Goal: Task Accomplishment & Management: Complete application form

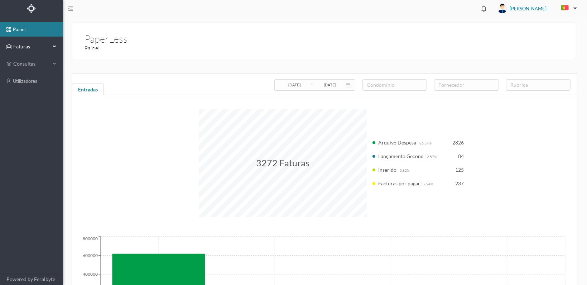
click at [17, 44] on span "Faturas" at bounding box center [30, 46] width 39 height 7
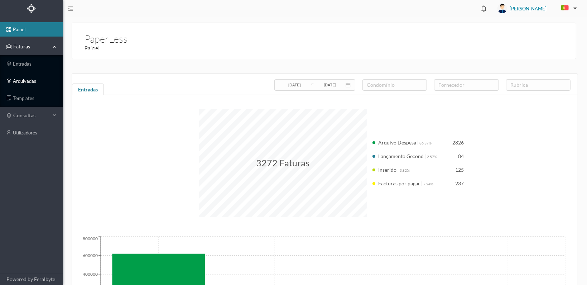
click at [25, 81] on link "arquivadas" at bounding box center [31, 81] width 63 height 14
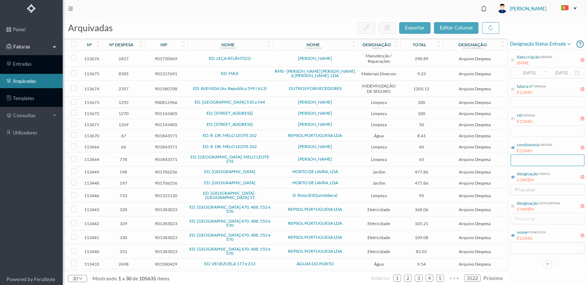
drag, startPoint x: 513, startPoint y: 148, endPoint x: 519, endPoint y: 156, distance: 10.0
click at [514, 148] on icon at bounding box center [512, 147] width 4 height 4
click at [519, 158] on input "text" at bounding box center [547, 159] width 74 height 11
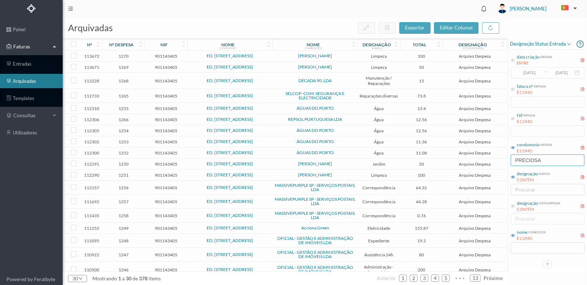
type input "PRECIOSA"
click at [126, 117] on span "1266" at bounding box center [123, 119] width 39 height 5
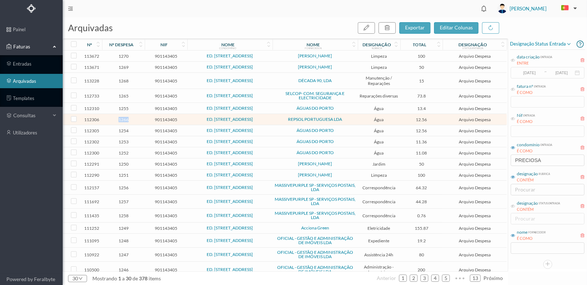
click at [125, 117] on span "1266" at bounding box center [123, 119] width 39 height 5
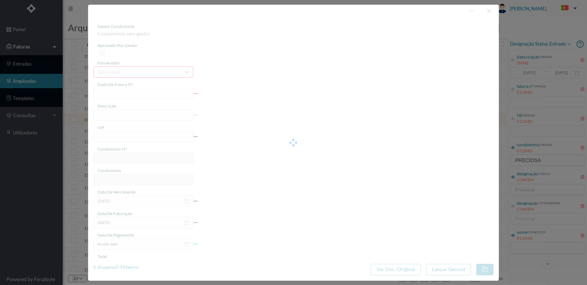
type input "1184356256"
type input "186 Comuns ([DATE] a [DATE])"
type input "901143405"
type input "[DATE]"
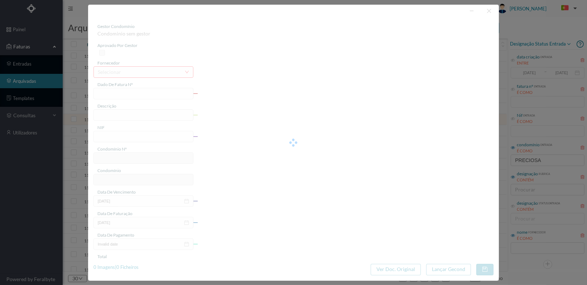
type input "[DATE]"
type input "12.56"
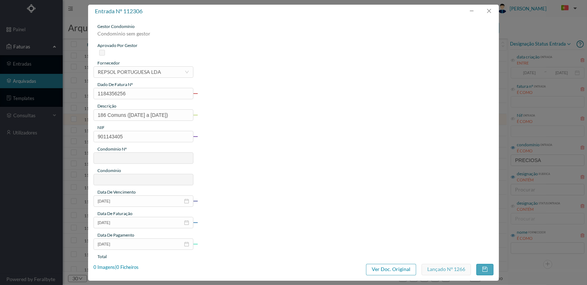
type input "613"
type input "ED. [STREET_ADDRESS]"
